Goal: Find contact information: Find contact information

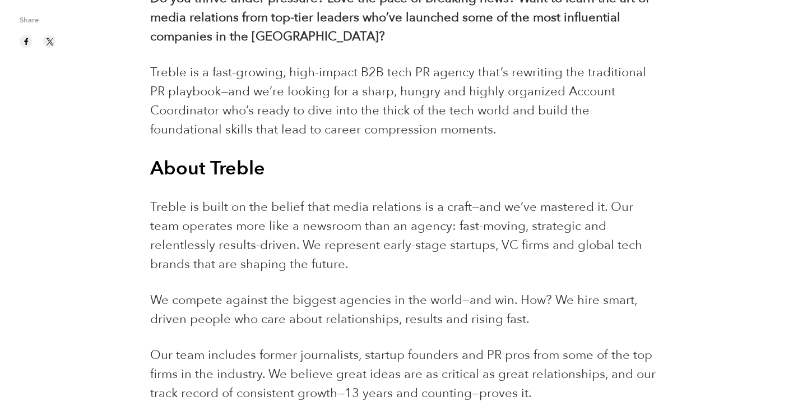
click at [351, 262] on p "Treble is built on the belief that media relations is a craft—and we’ve mastere…" at bounding box center [403, 235] width 506 height 76
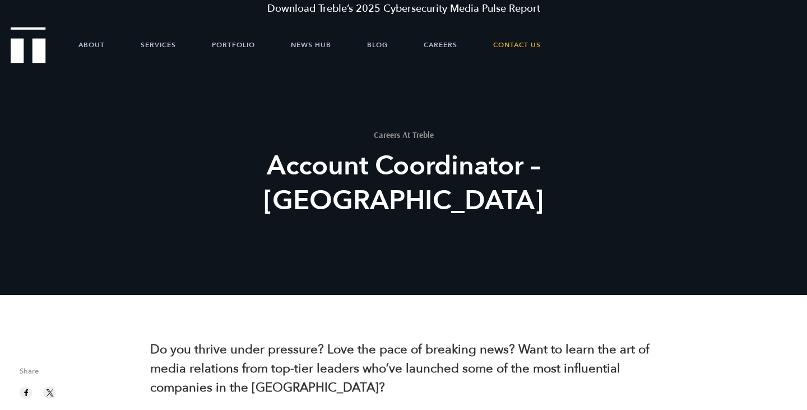
click at [251, 261] on div "Careers At Treble Account Coordinator – [GEOGRAPHIC_DATA]" at bounding box center [403, 183] width 431 height 224
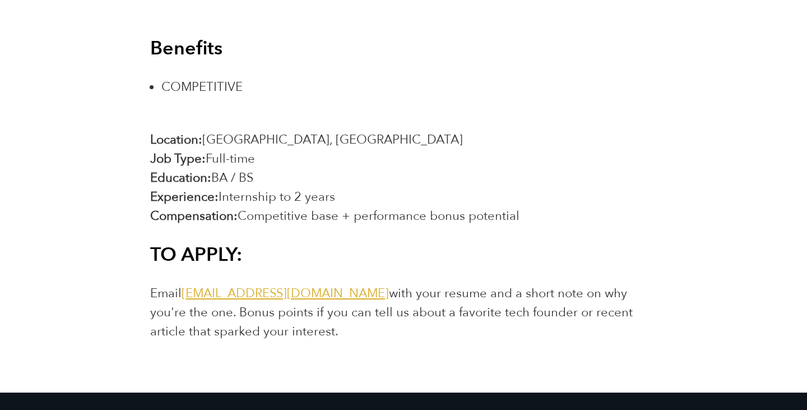
scroll to position [1966, 0]
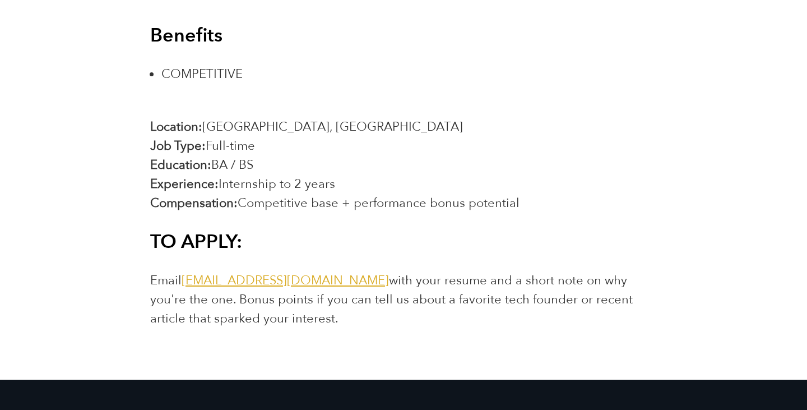
click at [251, 276] on link "[EMAIL_ADDRESS][DOMAIN_NAME]" at bounding box center [285, 280] width 207 height 17
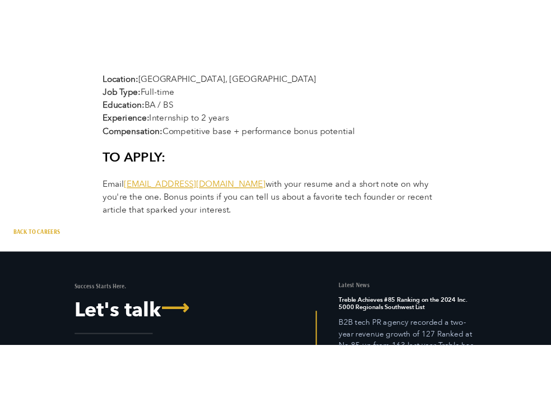
scroll to position [1790, 0]
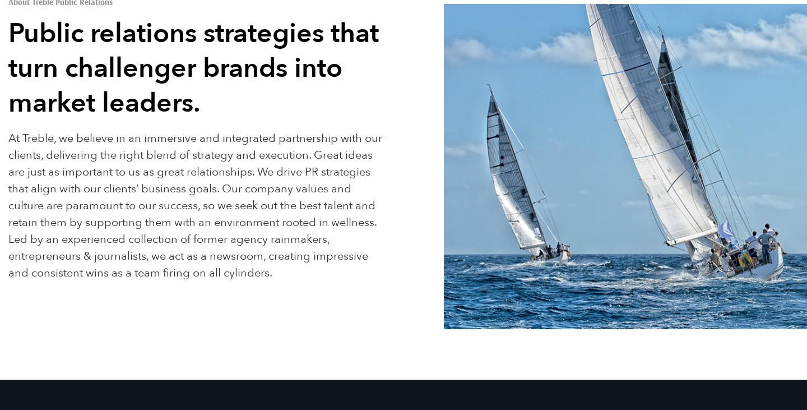
scroll to position [108, 0]
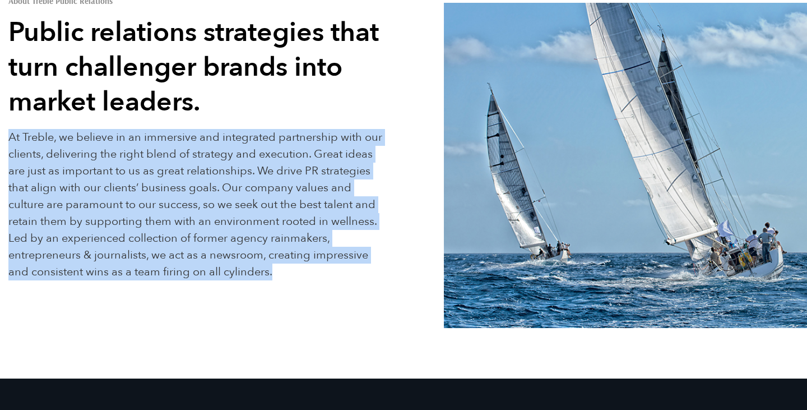
drag, startPoint x: 11, startPoint y: 137, endPoint x: 284, endPoint y: 279, distance: 308.1
click at [284, 279] on p "At Treble, we believe in an immersive and integrated partnership with our clien…" at bounding box center [196, 204] width 376 height 151
copy p "At Treble, we believe in an immersive and integrated partnership with our clien…"
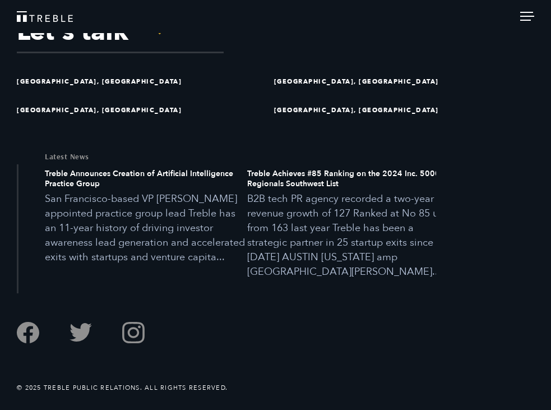
scroll to position [2437, 0]
